Goal: Find specific page/section: Find specific page/section

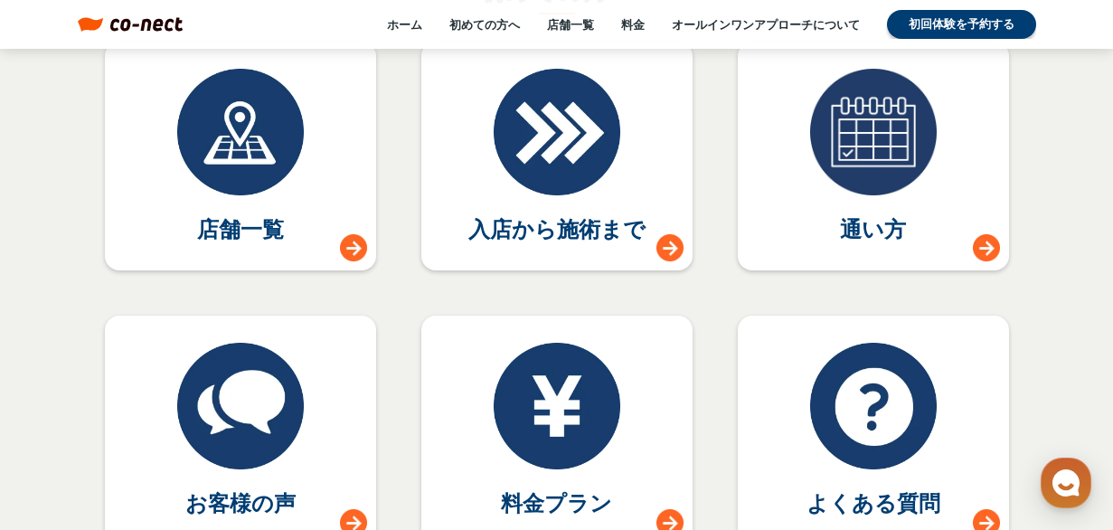
scroll to position [8070, 0]
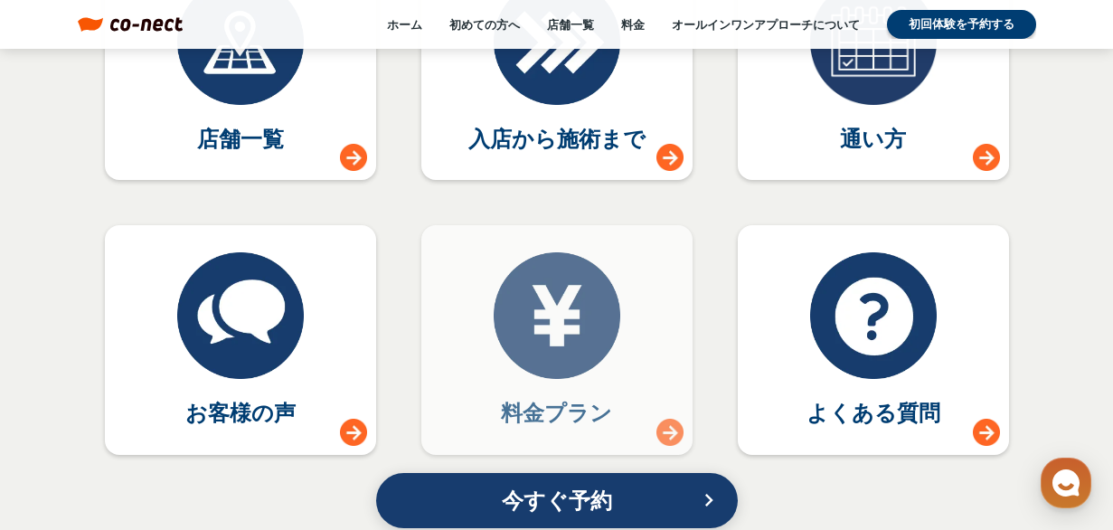
click at [586, 308] on div at bounding box center [556, 315] width 127 height 127
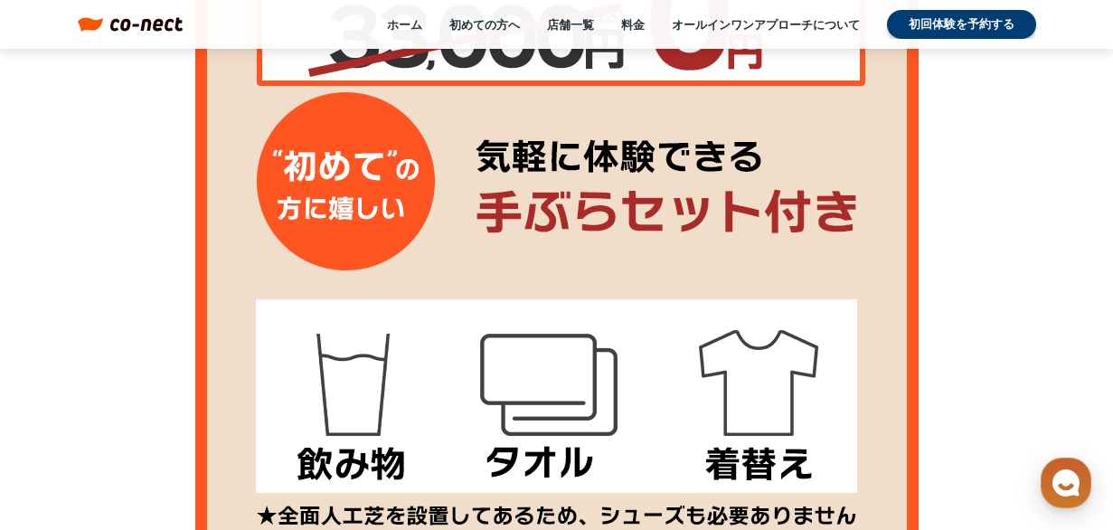
scroll to position [2892, 0]
